Goal: Navigation & Orientation: Find specific page/section

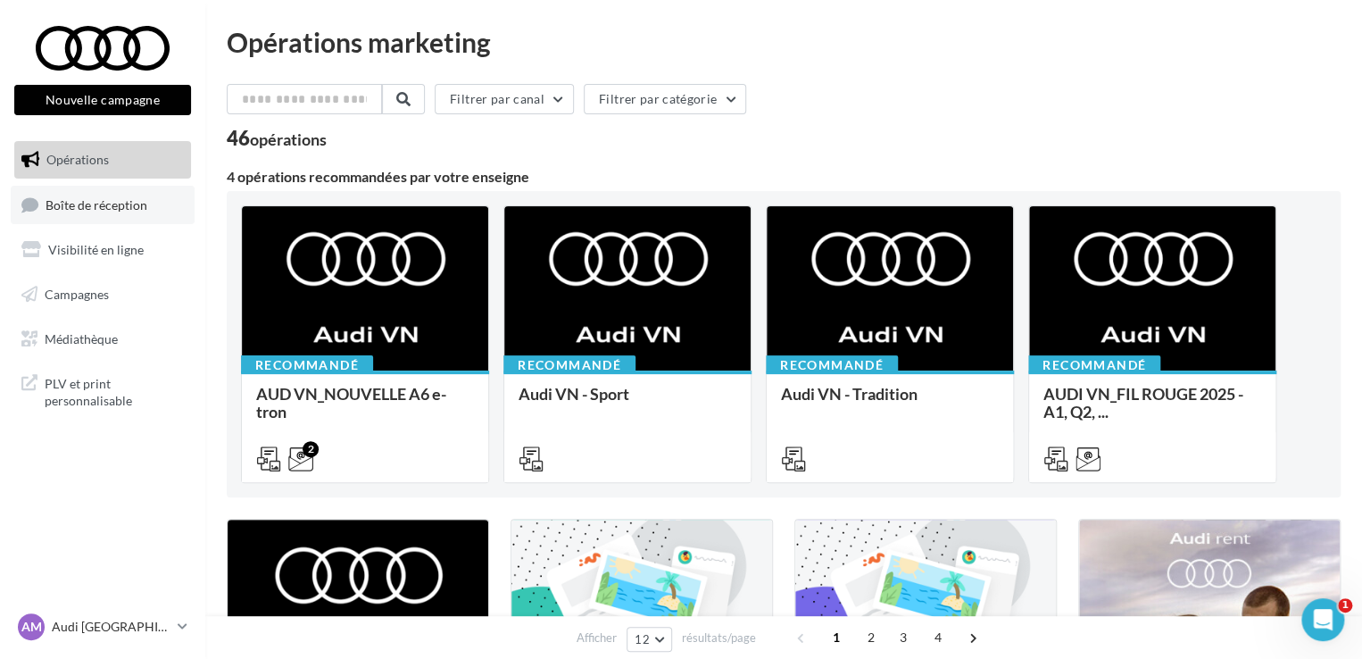
click at [115, 208] on span "Boîte de réception" at bounding box center [97, 203] width 102 height 15
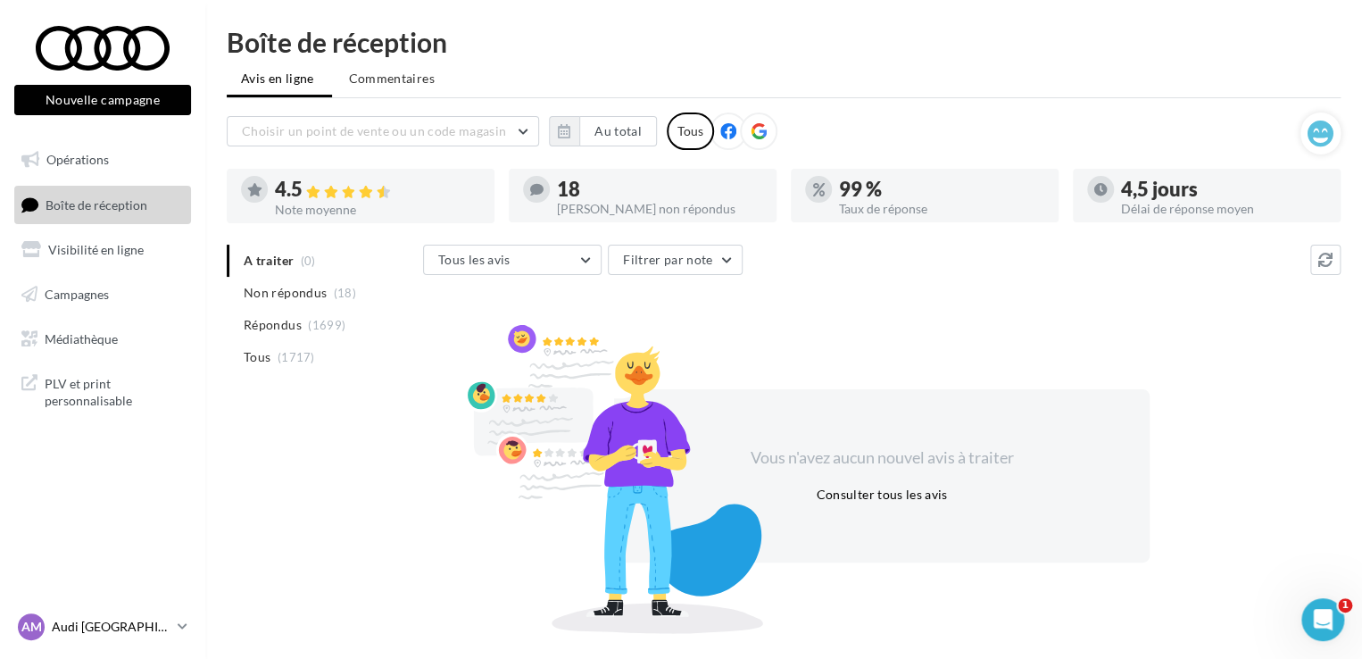
click at [80, 633] on p "Audi [GEOGRAPHIC_DATA]" at bounding box center [111, 627] width 119 height 18
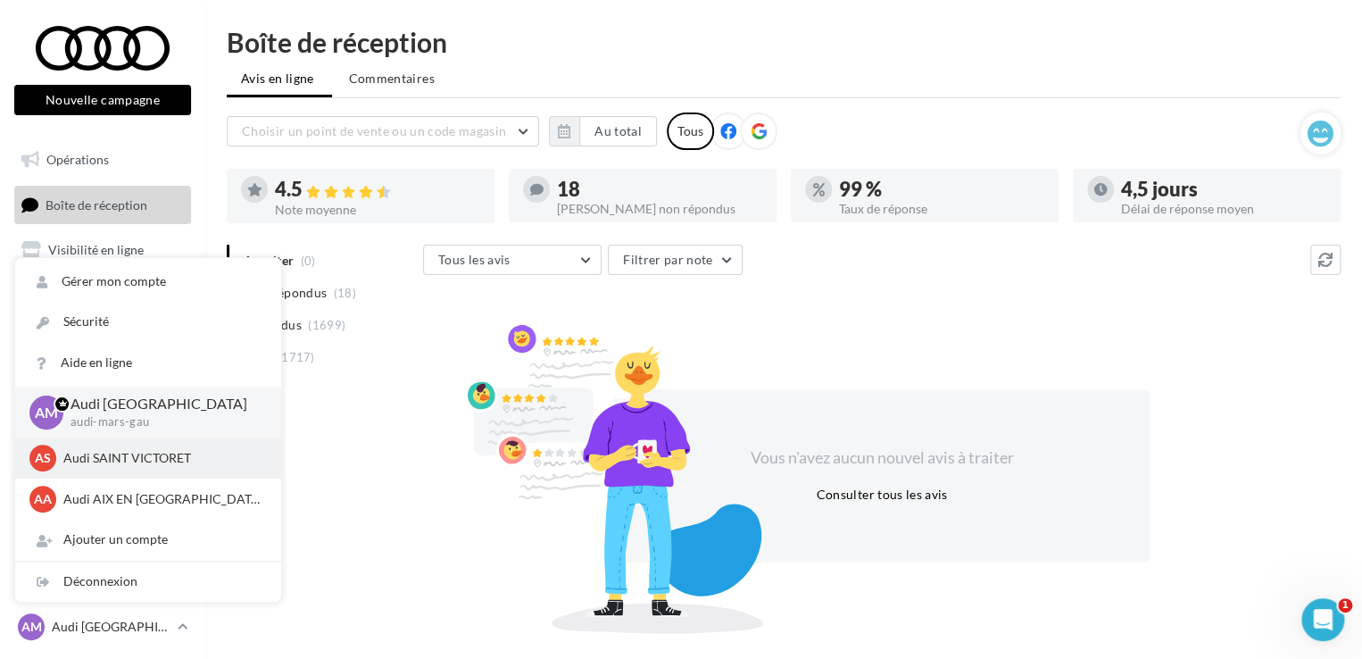
click at [99, 451] on p "Audi SAINT VICTORET" at bounding box center [161, 458] width 196 height 18
